Goal: Task Accomplishment & Management: Manage account settings

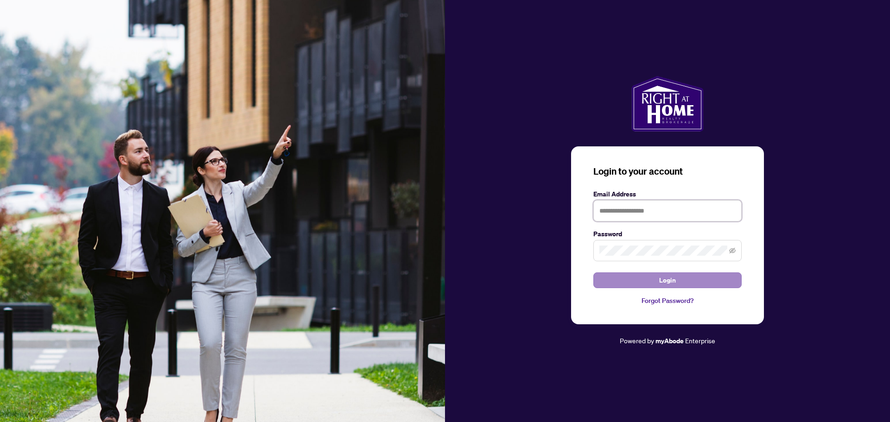
type input "**********"
click at [651, 278] on button "Login" at bounding box center [668, 281] width 148 height 16
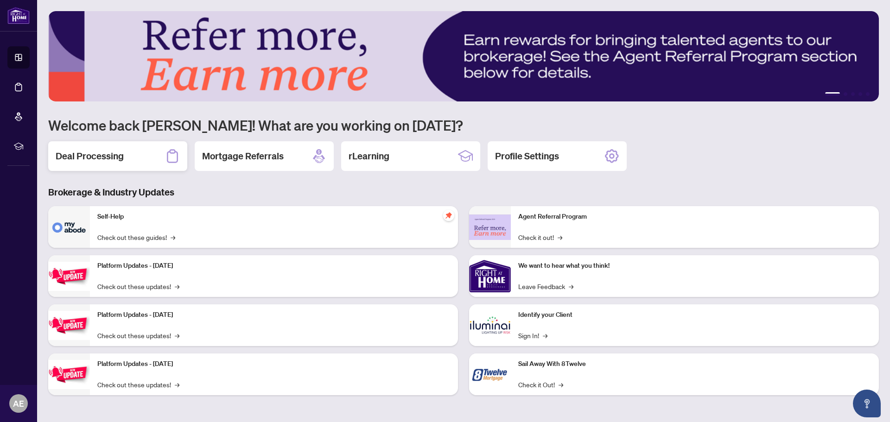
click at [103, 152] on h2 "Deal Processing" at bounding box center [90, 156] width 68 height 13
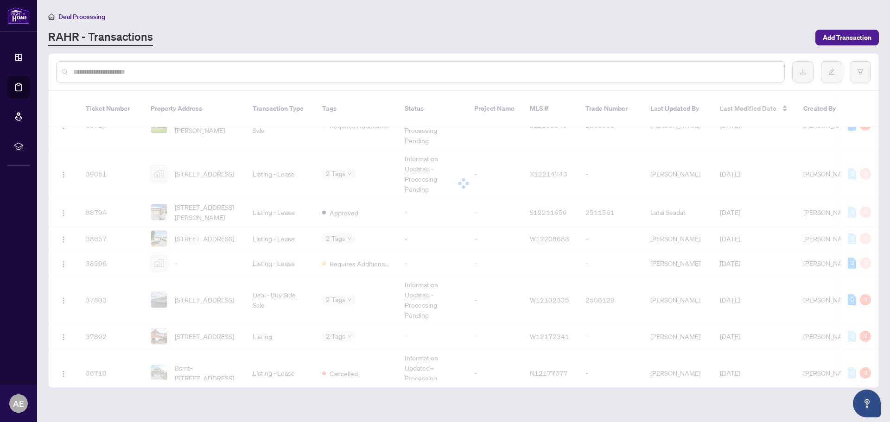
scroll to position [536, 0]
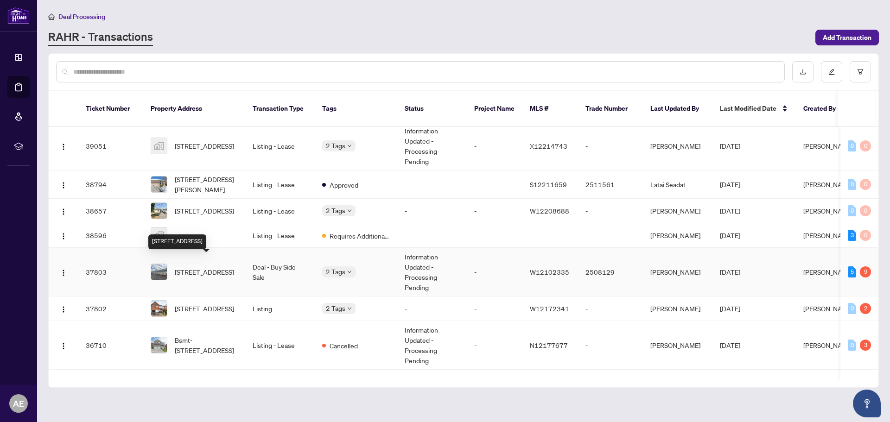
click at [205, 267] on span "[STREET_ADDRESS]" at bounding box center [204, 272] width 59 height 10
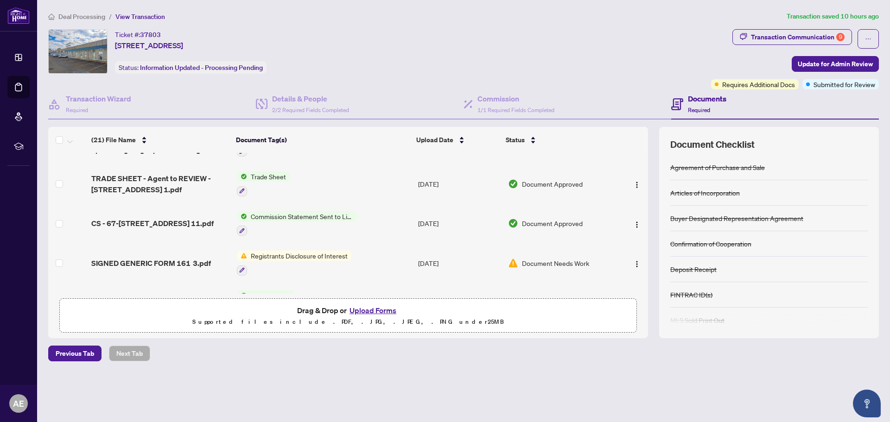
scroll to position [603, 0]
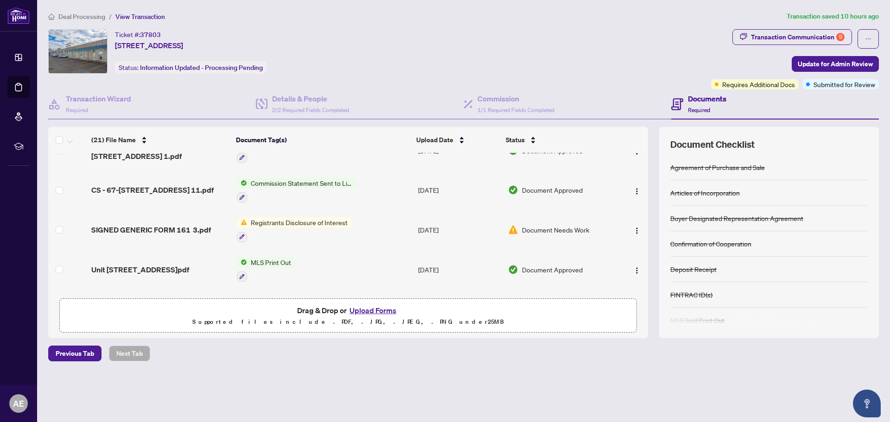
click at [316, 219] on span "Registrants Disclosure of Interest" at bounding box center [299, 222] width 104 height 10
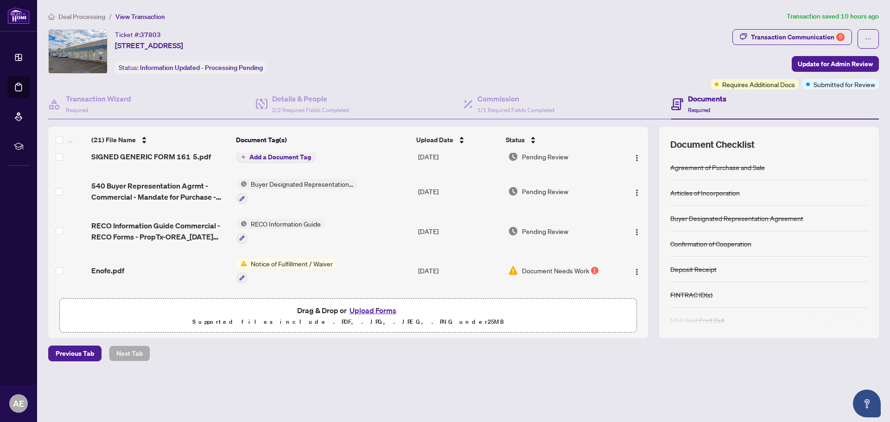
scroll to position [0, 0]
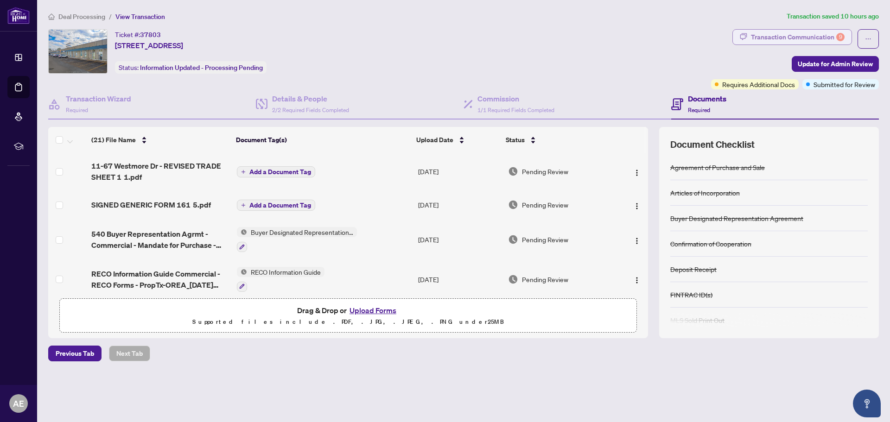
click at [803, 36] on div "Transaction Communication 9" at bounding box center [798, 37] width 94 height 15
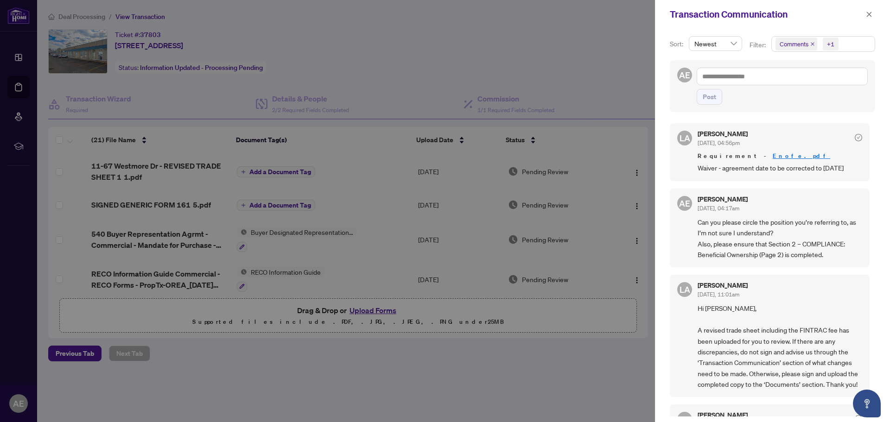
click at [773, 154] on link "Enofe.pdf" at bounding box center [802, 156] width 58 height 8
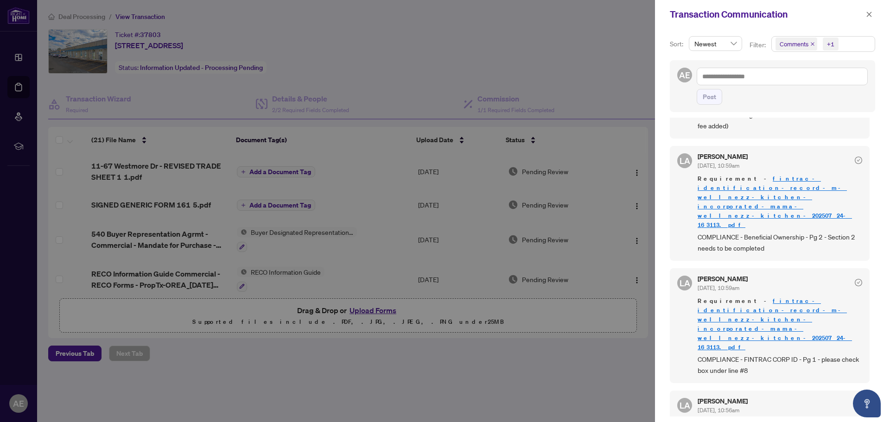
scroll to position [417, 0]
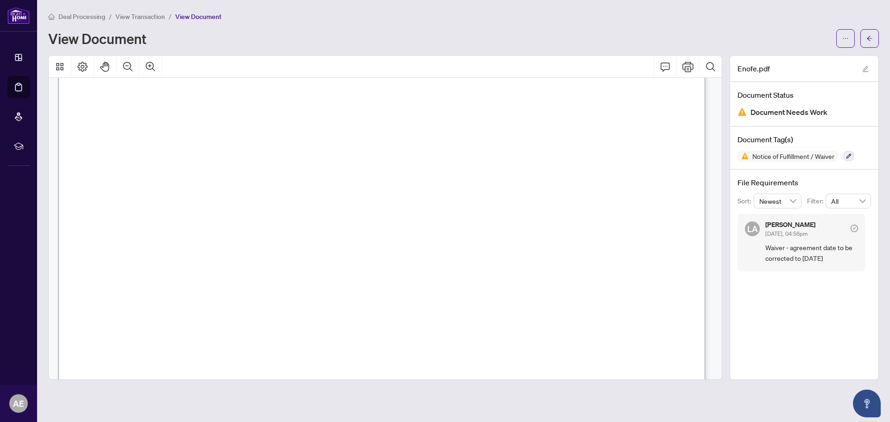
scroll to position [185, 0]
click at [845, 36] on icon "ellipsis" at bounding box center [846, 38] width 6 height 6
click at [802, 58] on span "Download" at bounding box center [812, 58] width 70 height 10
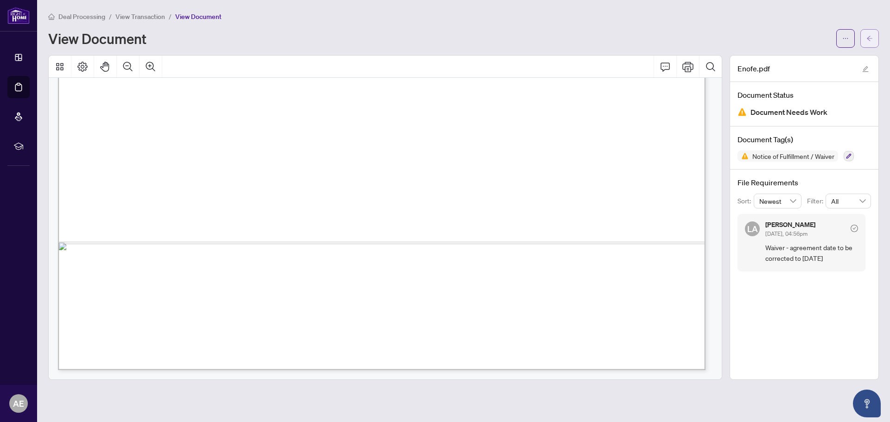
click at [873, 37] on icon "arrow-left" at bounding box center [870, 38] width 6 height 6
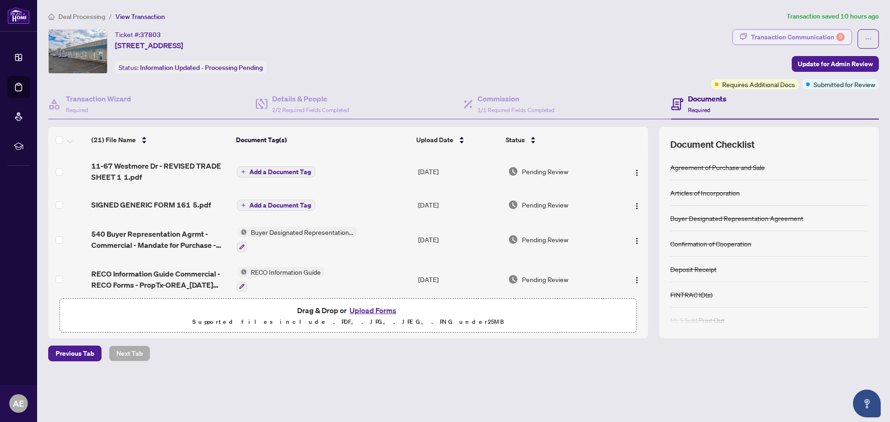
click at [810, 36] on div "Transaction Communication 9" at bounding box center [798, 37] width 94 height 15
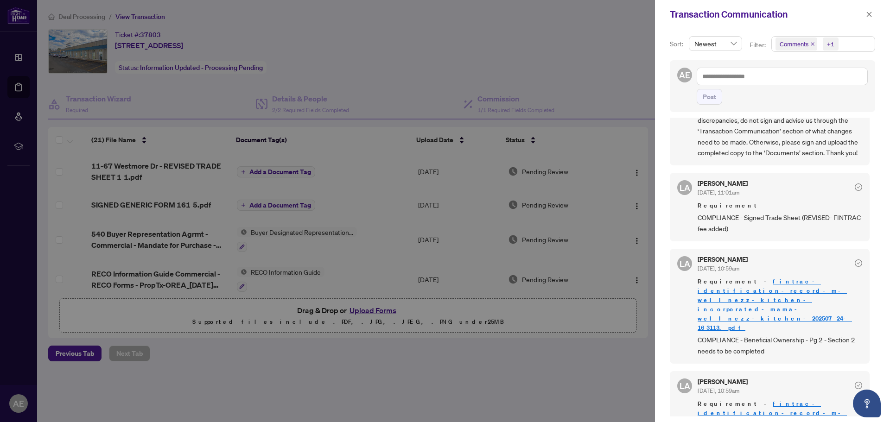
scroll to position [325, 0]
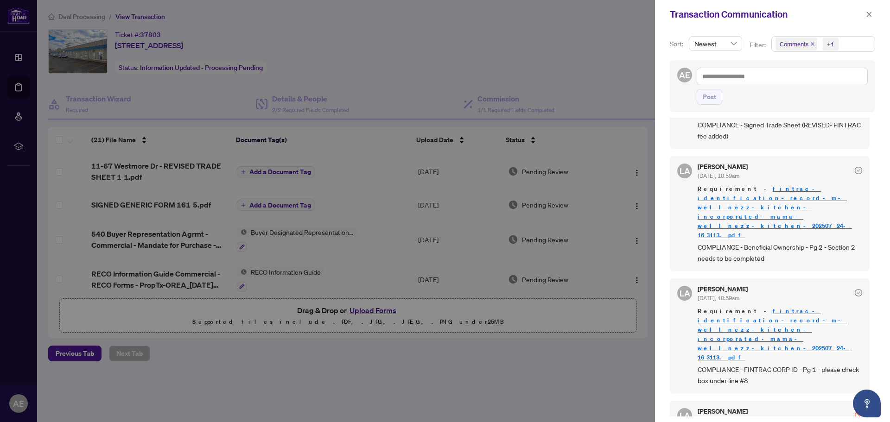
click at [782, 201] on link "fintrac-identification-record-m-wellnezz-kitchen-incorporated-mama-wellnezz-kit…" at bounding box center [775, 212] width 154 height 54
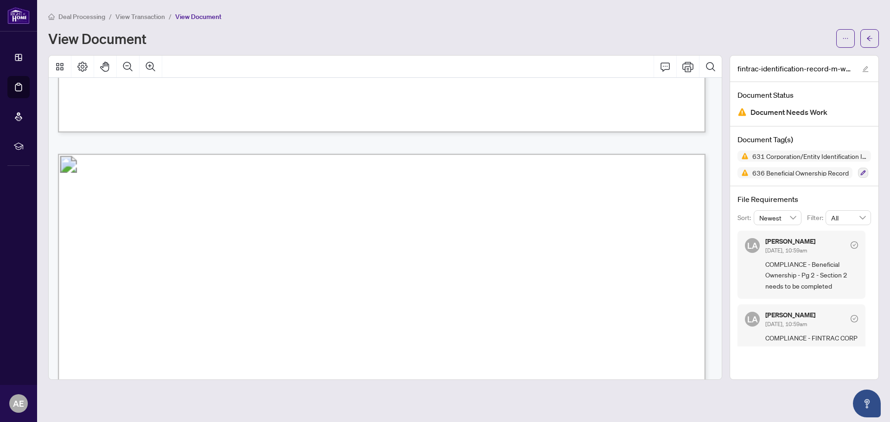
scroll to position [2597, 0]
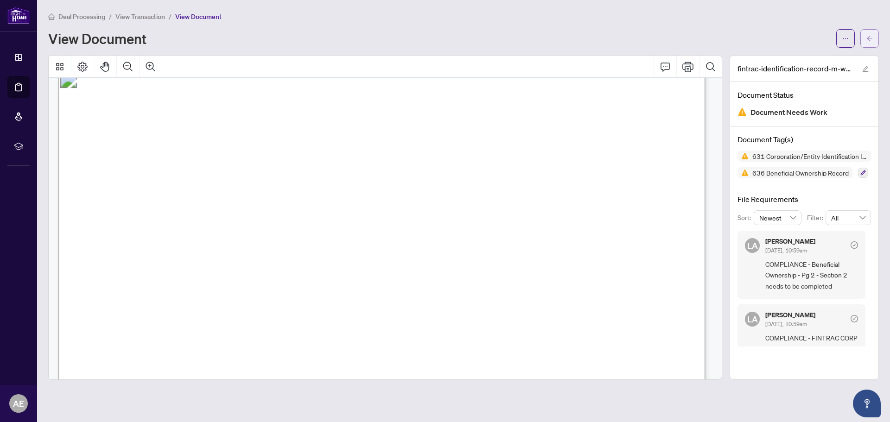
click at [871, 37] on icon "arrow-left" at bounding box center [870, 38] width 6 height 6
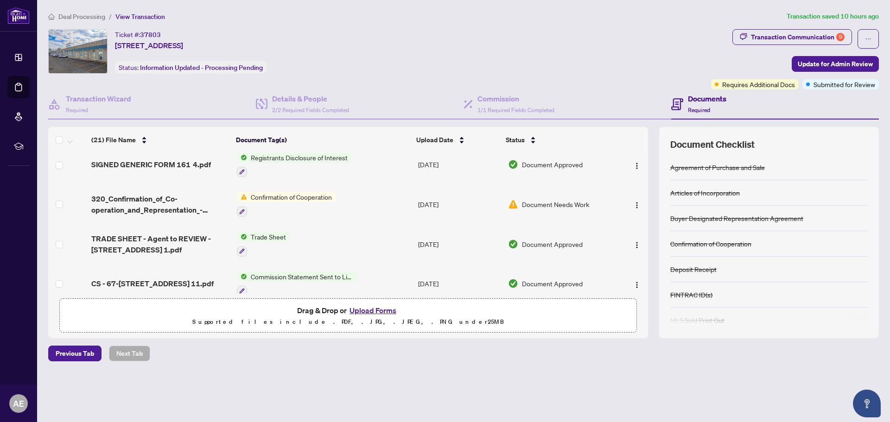
scroll to position [510, 0]
click at [320, 191] on span "Confirmation of Cooperation" at bounding box center [291, 196] width 89 height 10
click at [282, 238] on span "Confirmation of Cooperation" at bounding box center [289, 240] width 89 height 10
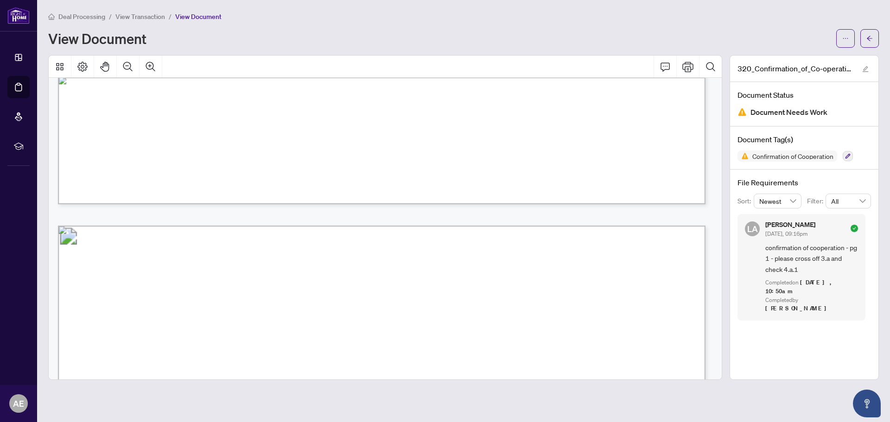
scroll to position [788, 0]
